Goal: Find specific page/section: Find specific page/section

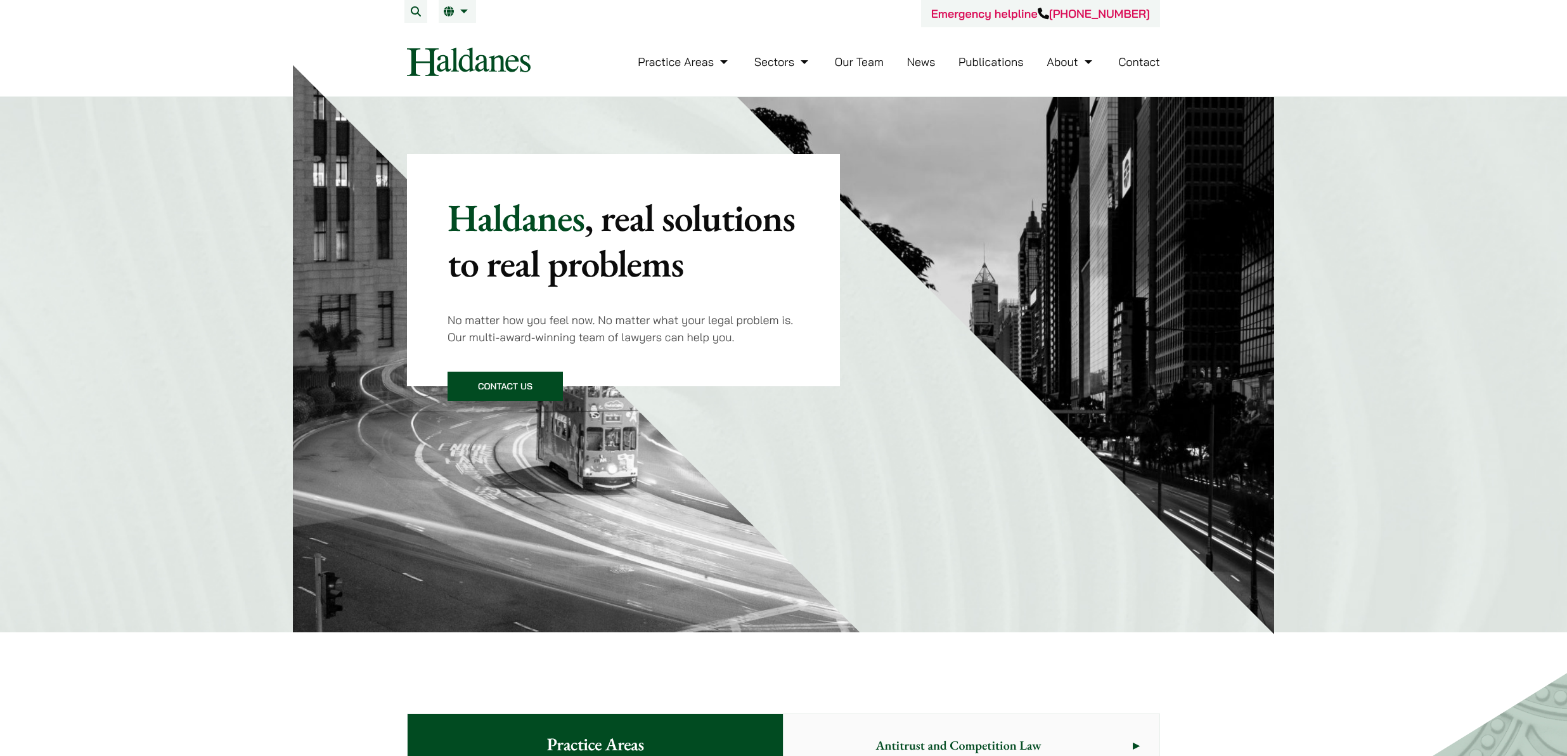
click at [844, 65] on link "Our Team" at bounding box center [859, 62] width 49 height 15
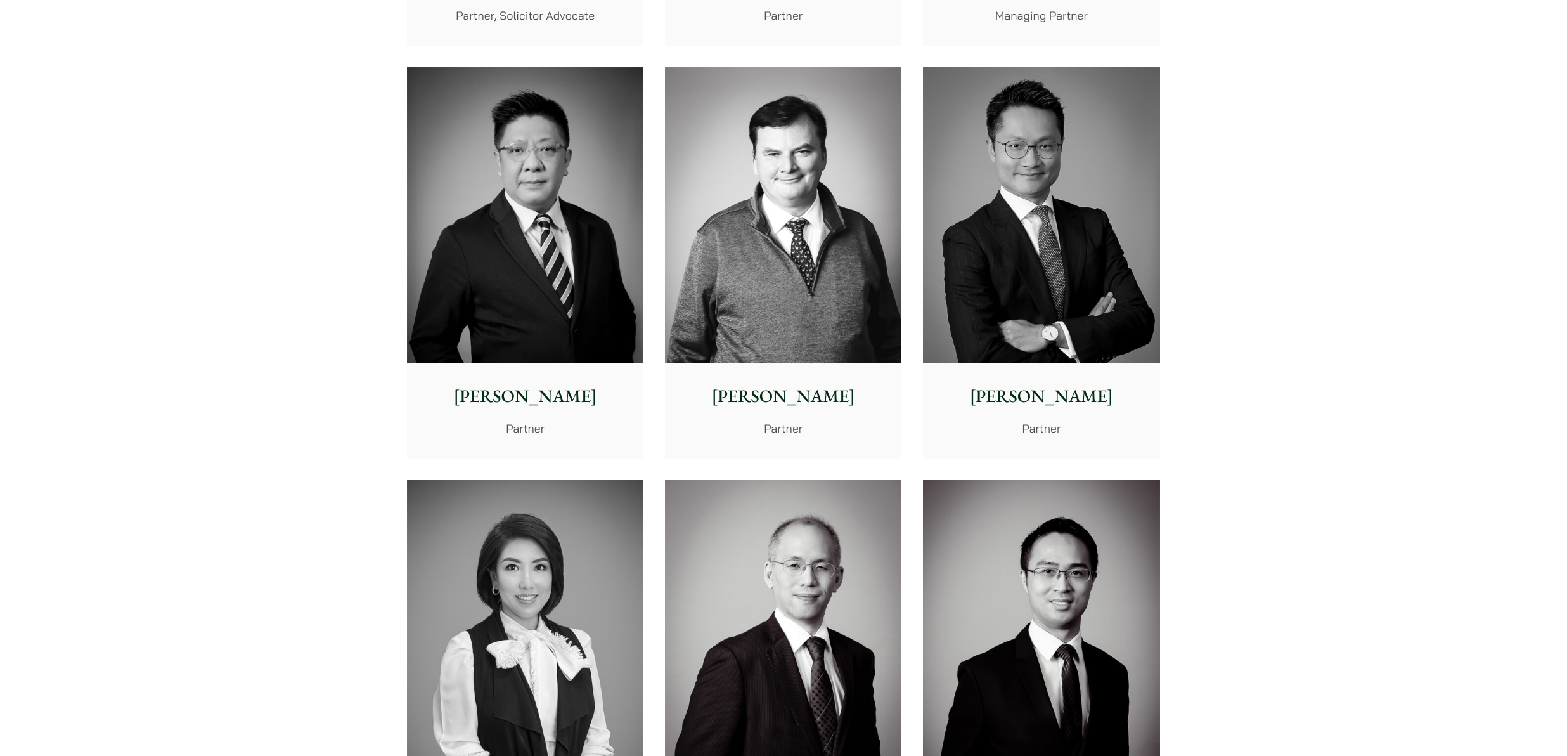
scroll to position [685, 0]
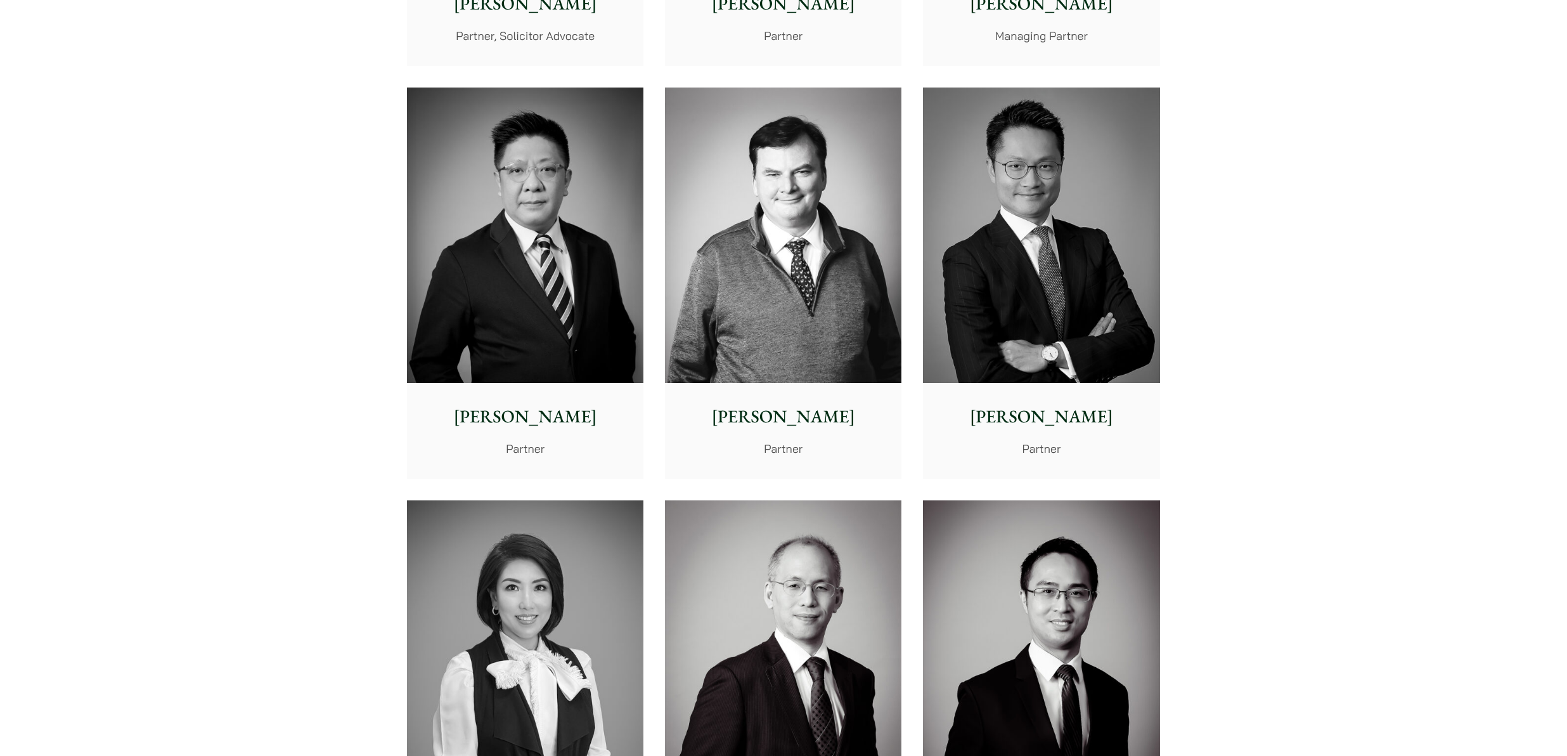
click at [1052, 403] on p "[PERSON_NAME]" at bounding box center [1041, 416] width 216 height 27
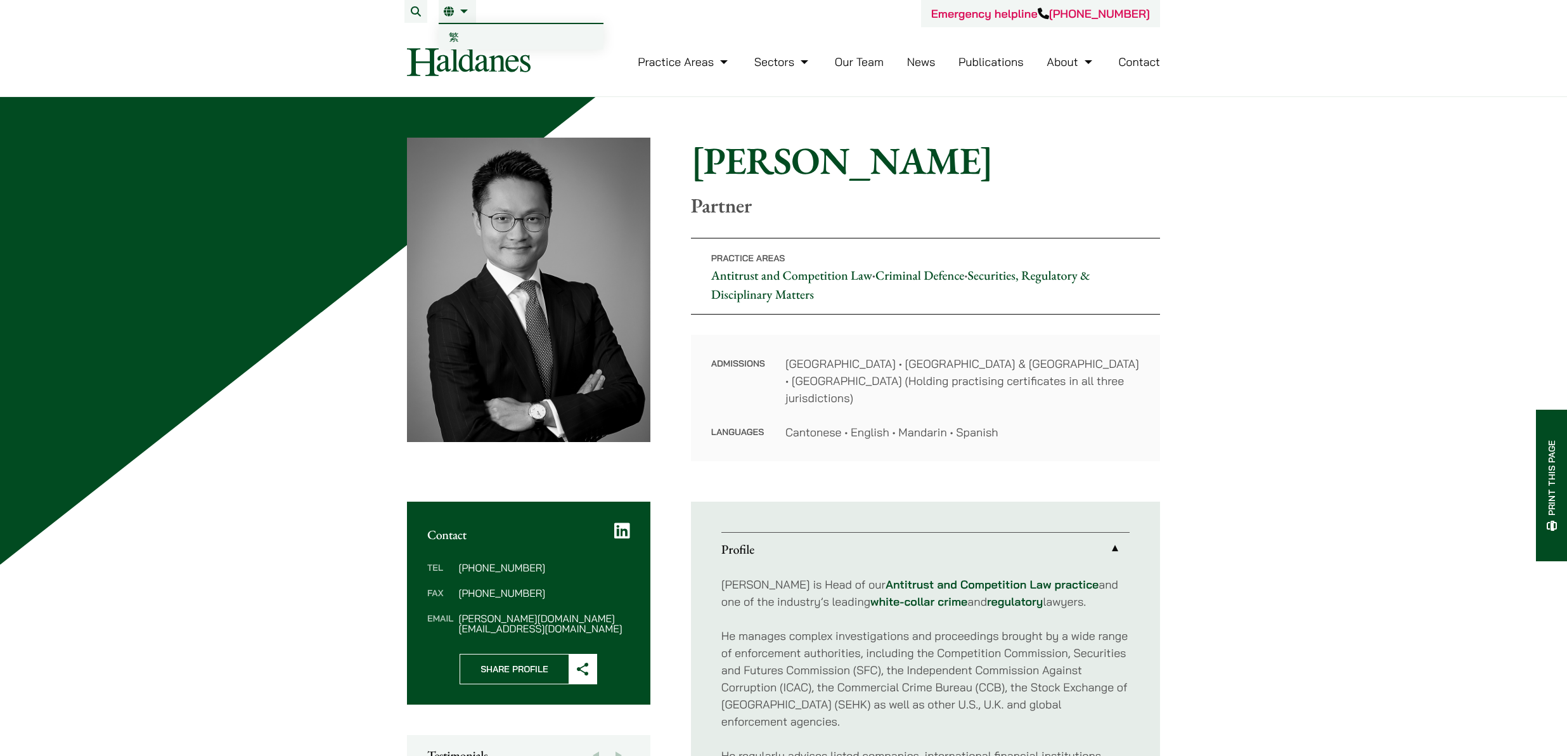
click at [456, 36] on span "繁" at bounding box center [454, 36] width 10 height 13
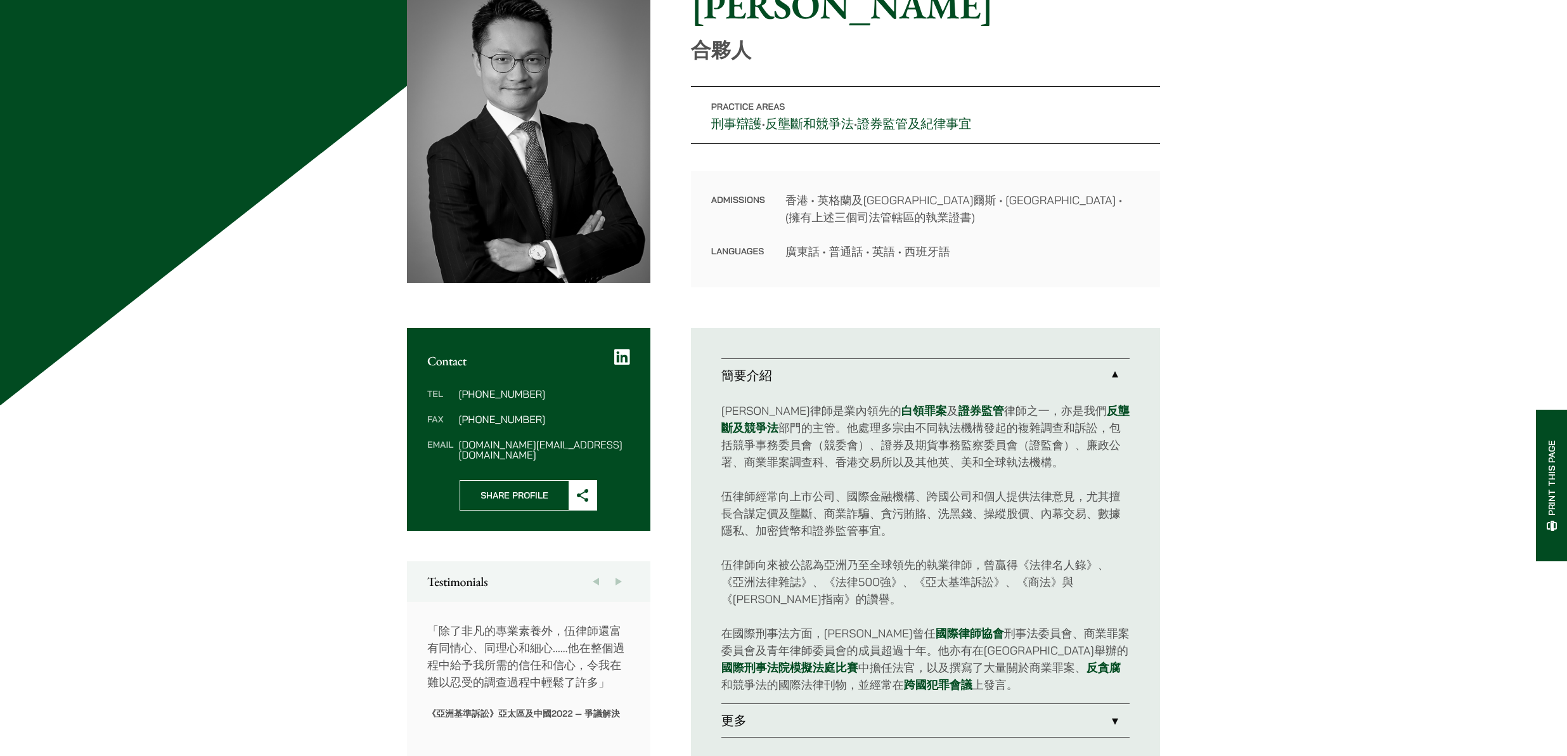
scroll to position [318, 0]
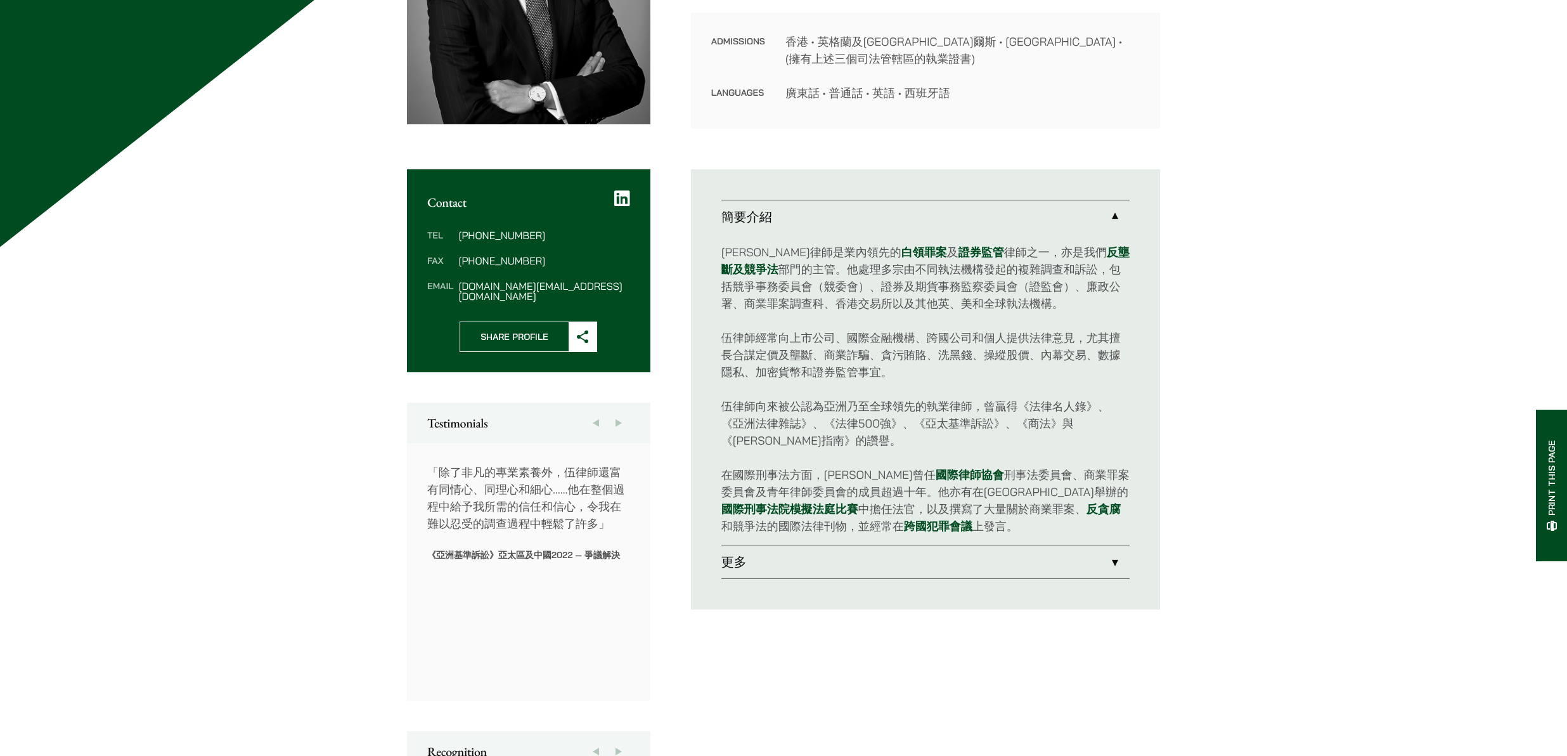
click at [1119, 559] on link "更多" at bounding box center [926, 561] width 408 height 33
